Goal: Complete application form

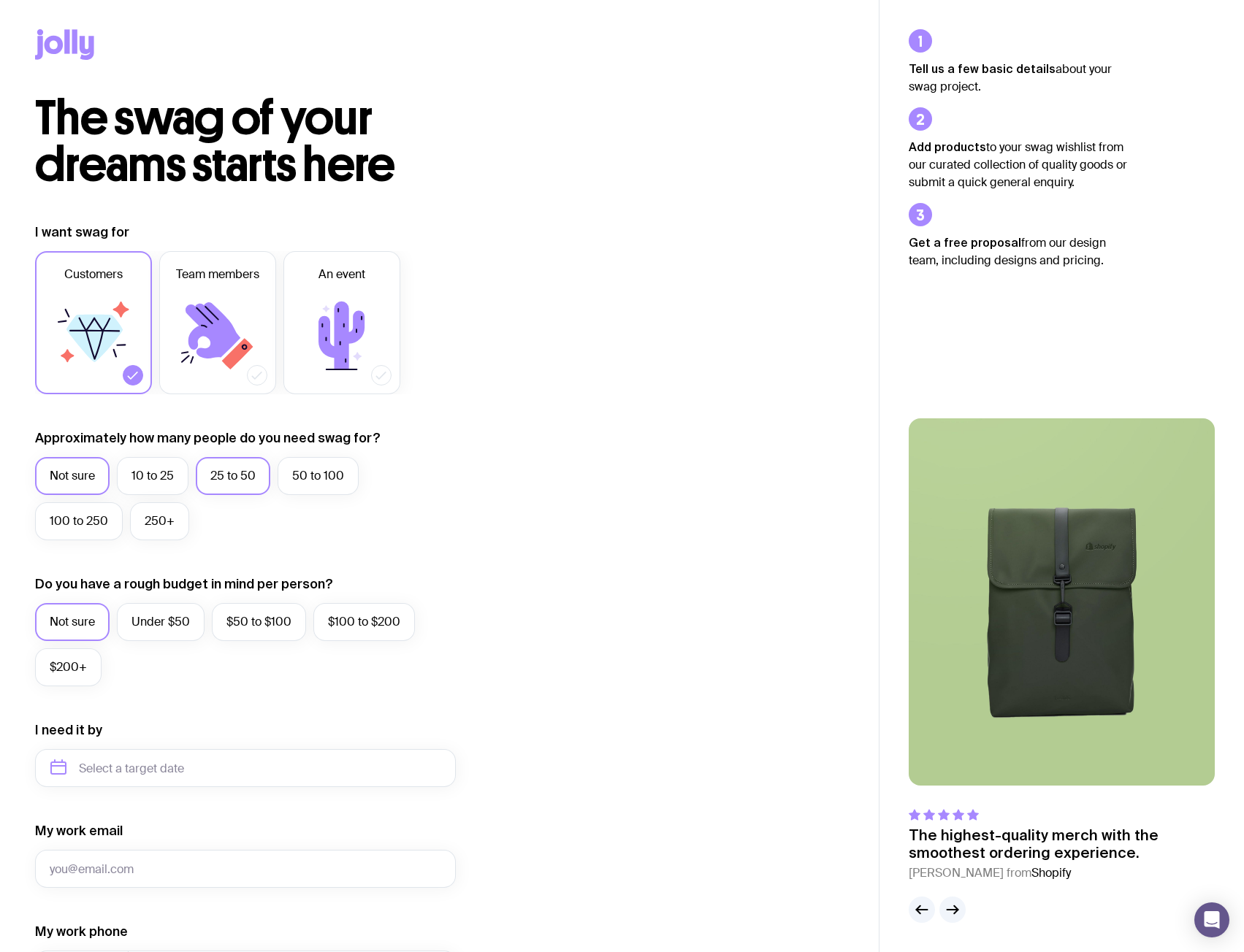
click at [244, 484] on label "25 to 50" at bounding box center [233, 476] width 75 height 38
click at [0, 0] on input "25 to 50" at bounding box center [0, 0] width 0 height 0
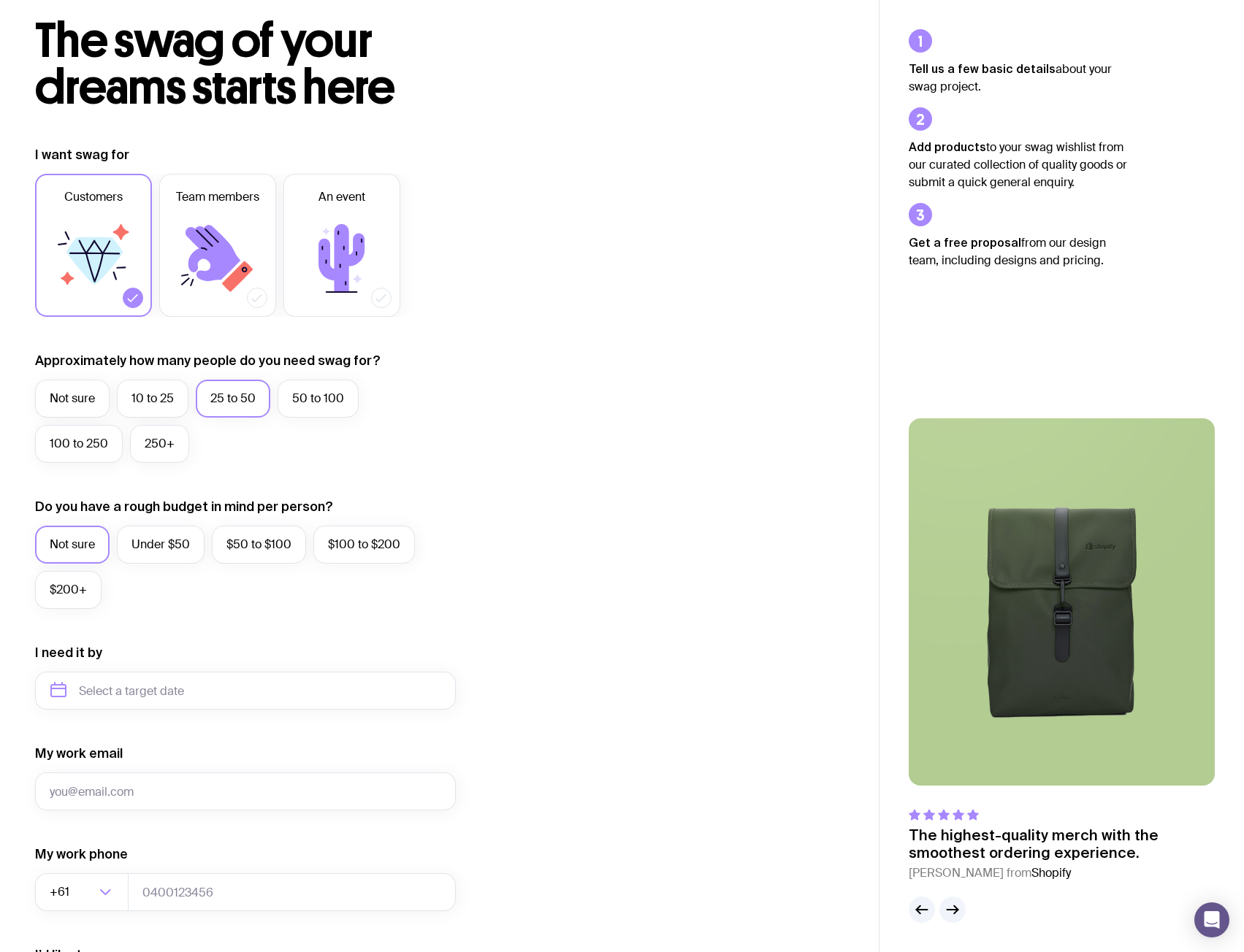
scroll to position [219, 0]
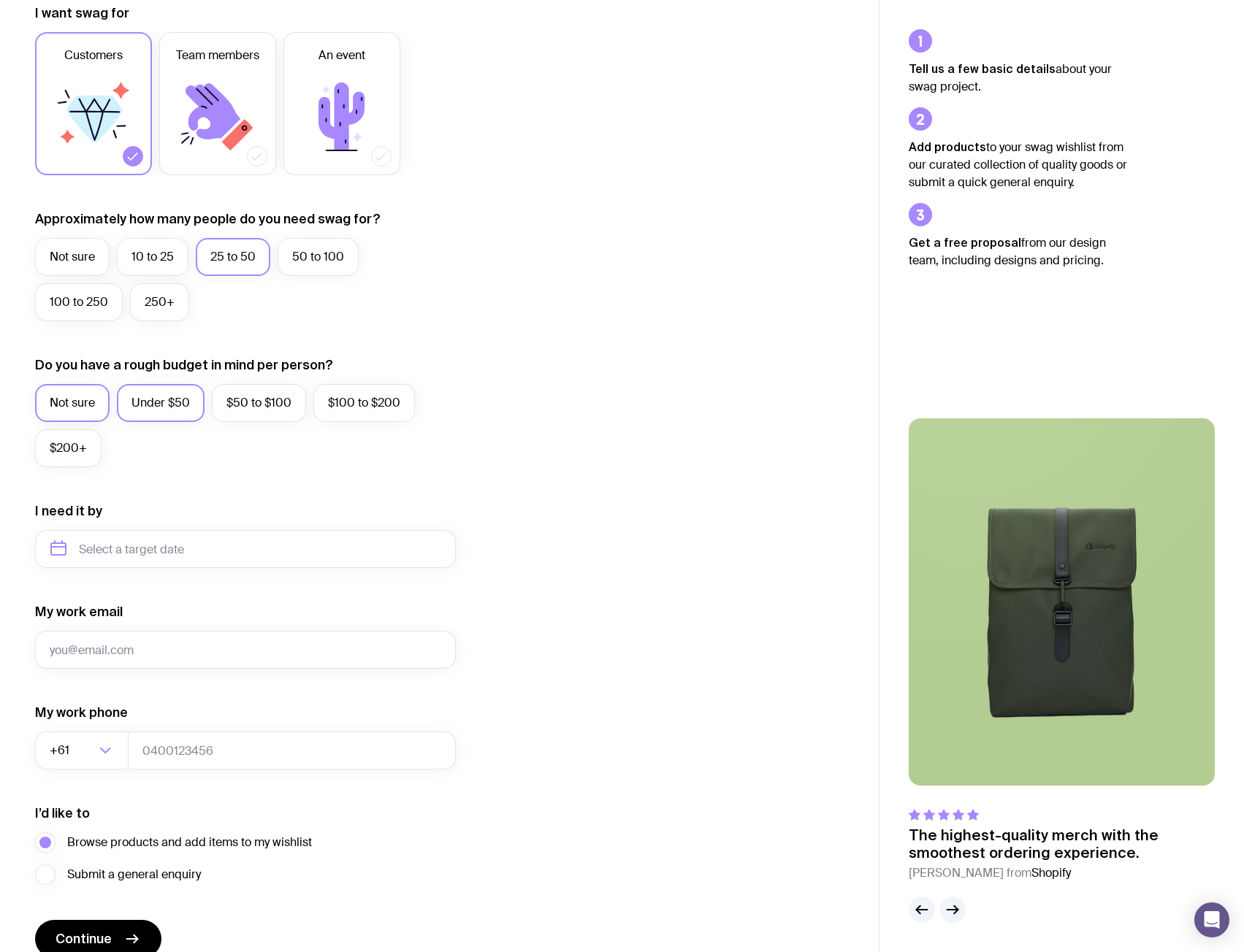
click at [155, 415] on label "Under $50" at bounding box center [160, 402] width 87 height 38
click at [0, 0] on input "Under $50" at bounding box center [0, 0] width 0 height 0
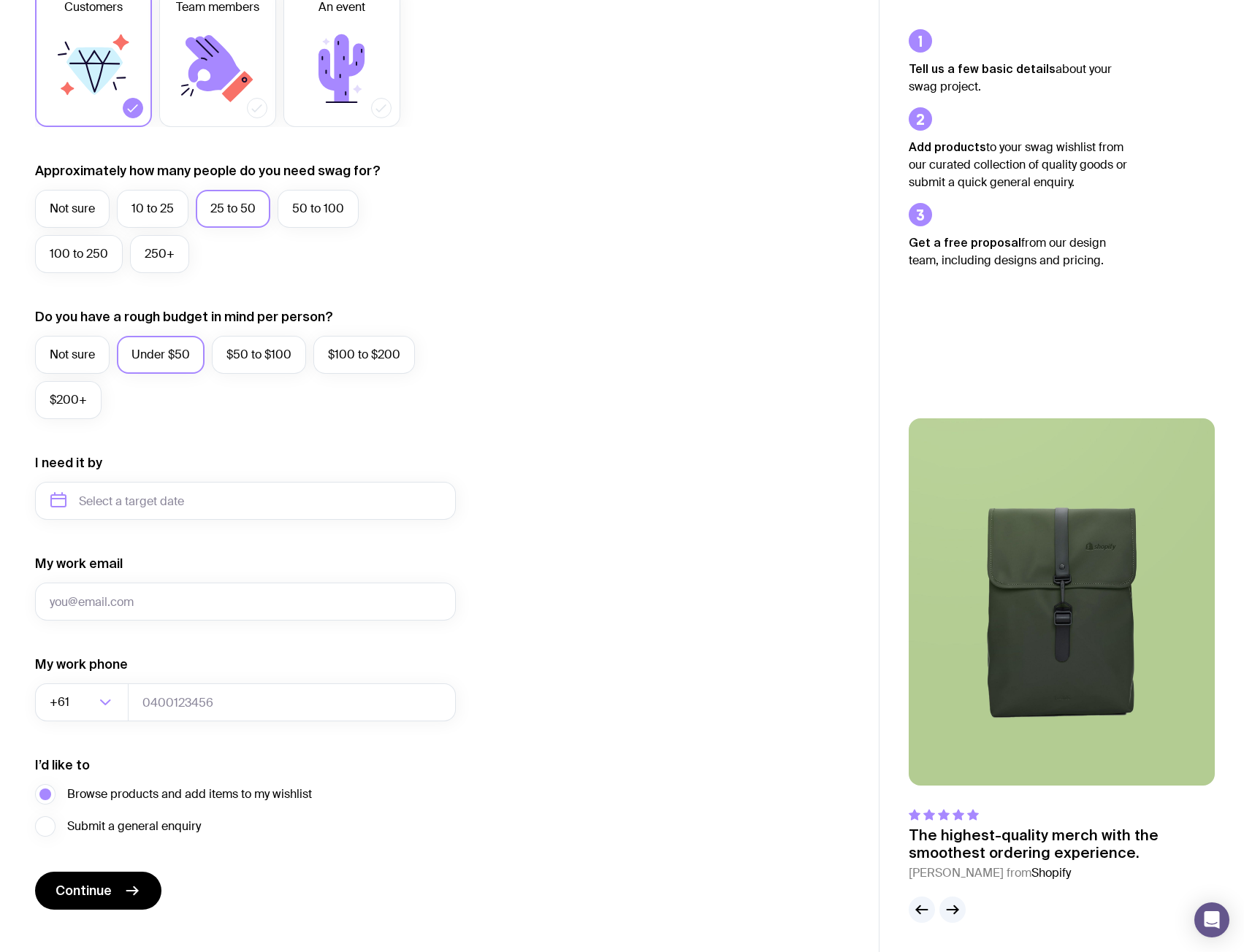
scroll to position [289, 0]
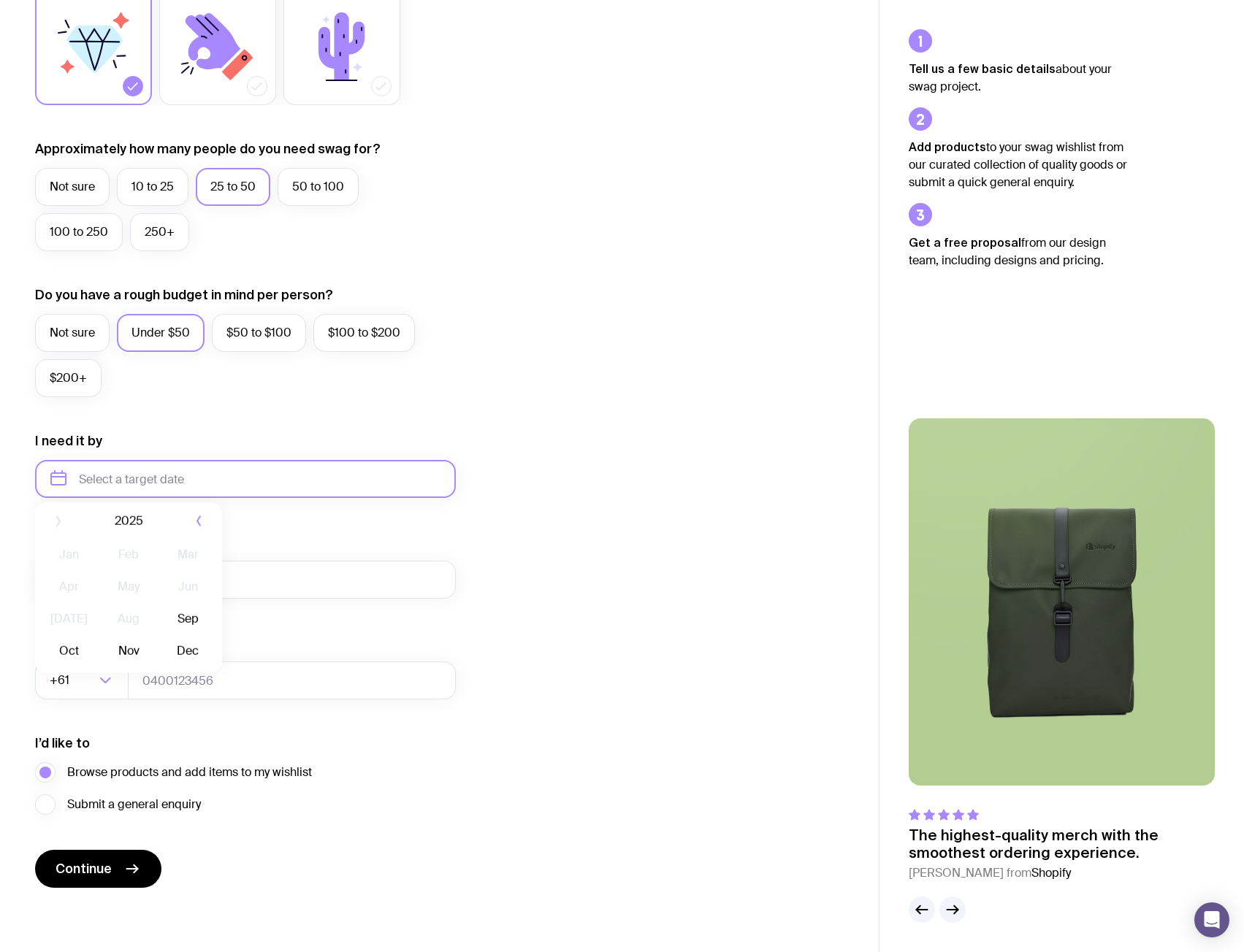
click at [181, 481] on input "text" at bounding box center [245, 478] width 420 height 38
click at [96, 644] on button "Sep" at bounding box center [69, 658] width 54 height 29
type input "[DATE]"
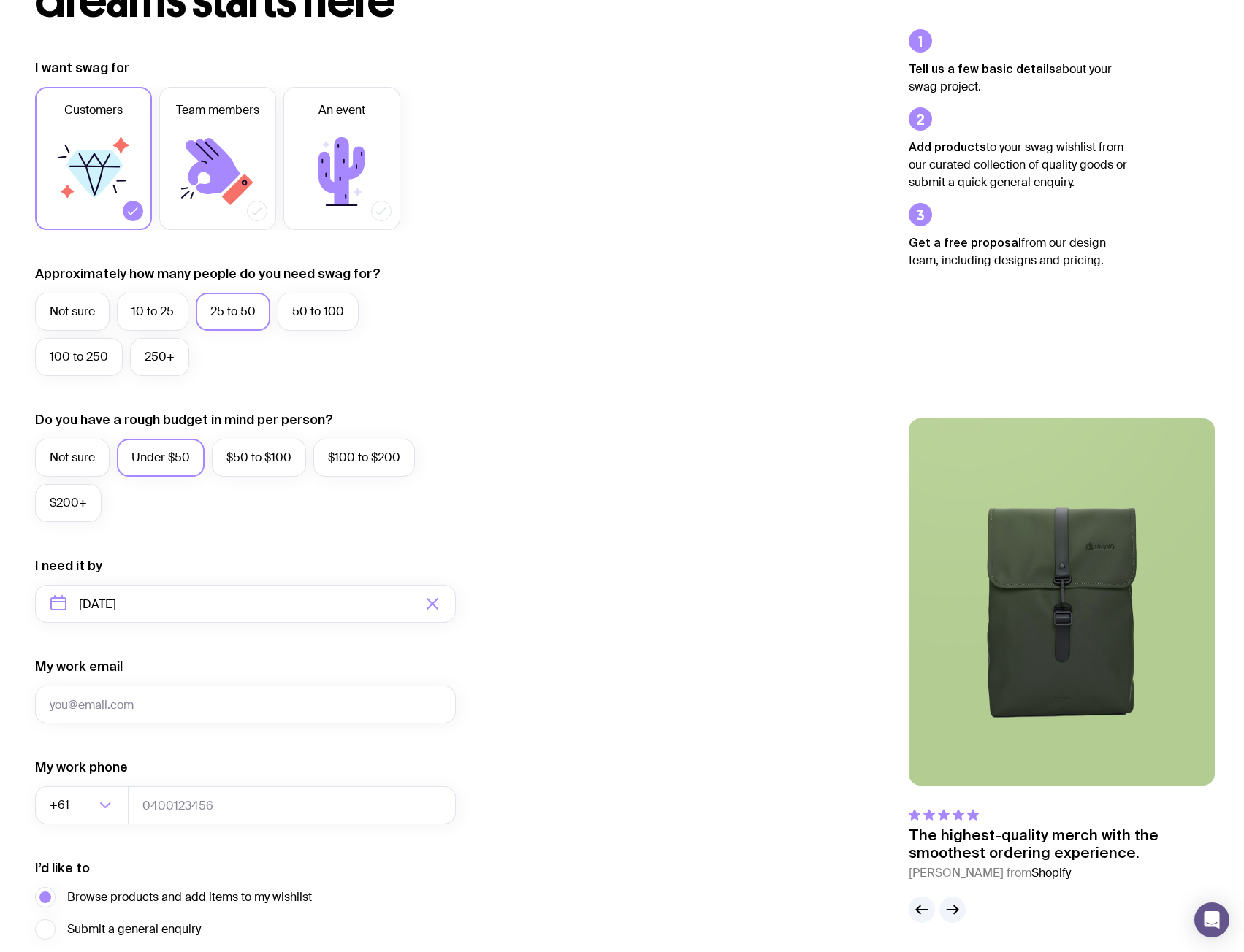
scroll to position [0, 0]
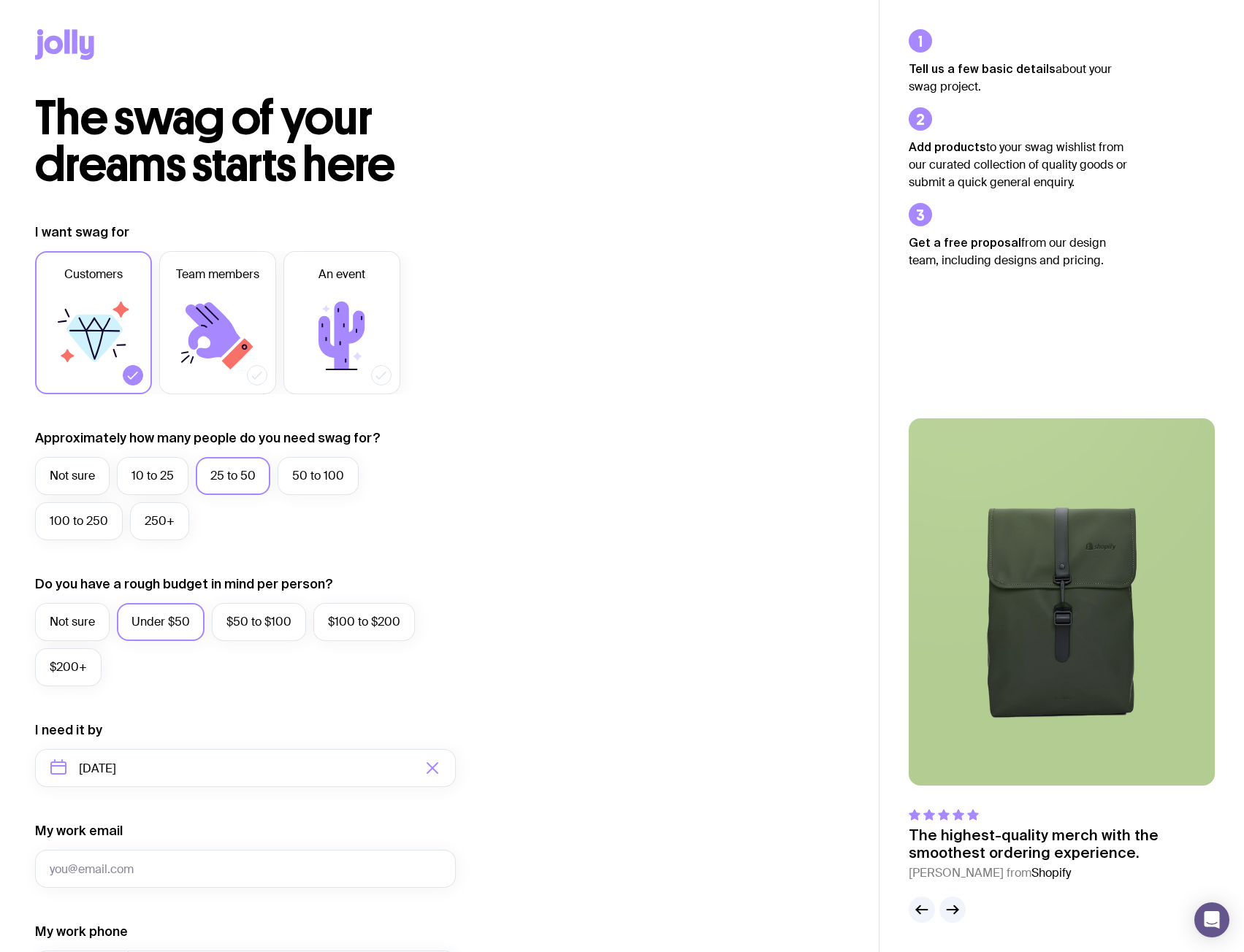
click at [42, 33] on icon at bounding box center [40, 32] width 6 height 6
